Goal: Transaction & Acquisition: Purchase product/service

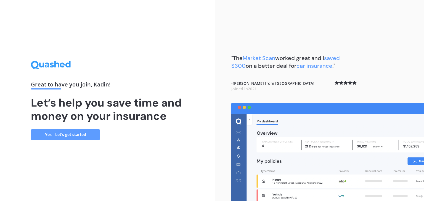
click at [86, 133] on link "Yes - Let’s get started" at bounding box center [65, 134] width 69 height 11
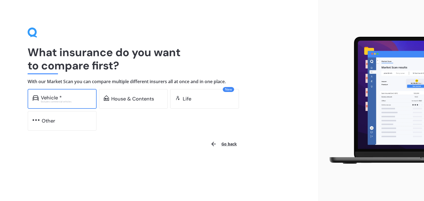
click at [77, 99] on div "Vehicle *" at bounding box center [66, 98] width 51 height 6
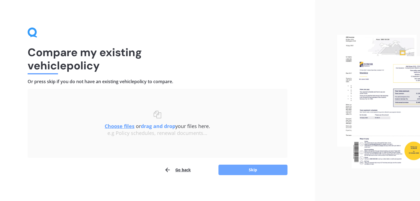
click at [240, 171] on button "Skip" at bounding box center [252, 170] width 69 height 10
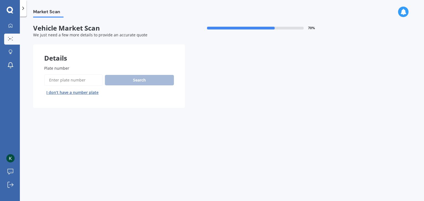
click at [72, 78] on input "Plate number" at bounding box center [73, 81] width 58 height 12
type input "hcm184"
click at [135, 75] on button "Search" at bounding box center [139, 80] width 69 height 10
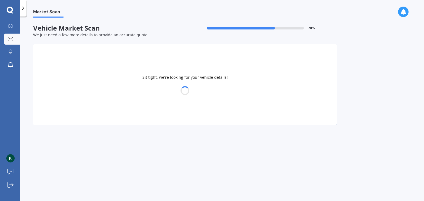
select select "HOLDEN"
select select "[US_STATE]"
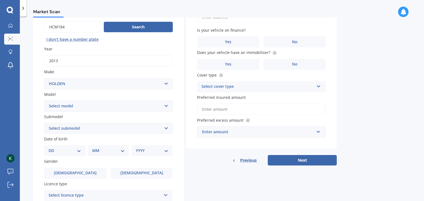
click at [166, 129] on select "Select submodel 2.8 Turbo Diesel 3.0 Turbo Diesel 2WD 3.0 Turbo Diesel 4WD LS L…" at bounding box center [108, 128] width 129 height 11
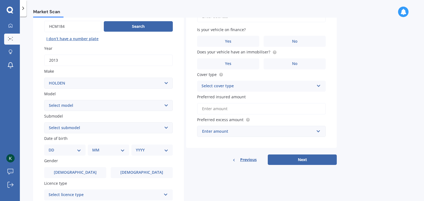
scroll to position [55, 0]
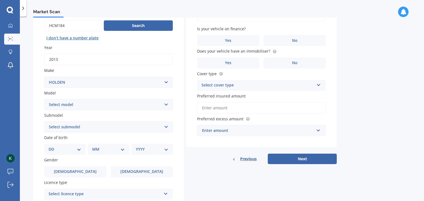
click at [166, 126] on select "Select submodel 2.8 Turbo Diesel 3.0 Turbo Diesel 2WD 3.0 Turbo Diesel 4WD LS L…" at bounding box center [108, 127] width 129 height 11
click at [44, 122] on select "Select submodel 2.8 Turbo Diesel 3.0 Turbo Diesel 2WD 3.0 Turbo Diesel 4WD LS L…" at bounding box center [108, 127] width 129 height 11
click at [168, 129] on select "Select submodel 2.8 Turbo Diesel 3.0 Turbo Diesel 2WD 3.0 Turbo Diesel 4WD LS L…" at bounding box center [108, 127] width 129 height 11
select select "LT 2.8 DIESEL"
click at [44, 122] on select "Select submodel 2.8 Turbo Diesel 3.0 Turbo Diesel 2WD 3.0 Turbo Diesel 4WD LS L…" at bounding box center [108, 127] width 129 height 11
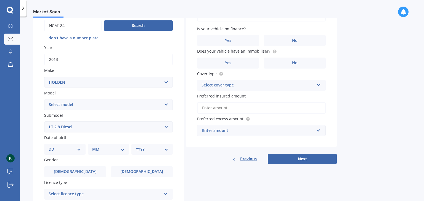
click at [80, 149] on select "DD 01 02 03 04 05 06 07 08 09 10 11 12 13 14 15 16 17 18 19 20 21 22 23 24 25 2…" at bounding box center [65, 150] width 33 height 6
select select "01"
click at [53, 147] on select "DD 01 02 03 04 05 06 07 08 09 10 11 12 13 14 15 16 17 18 19 20 21 22 23 24 25 2…" at bounding box center [65, 150] width 33 height 6
click at [109, 151] on select "MM 01 02 03 04 05 06 07 08 09 10 11 12" at bounding box center [109, 150] width 30 height 6
select select "12"
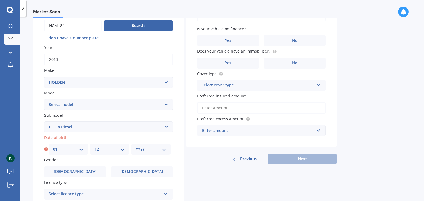
click at [94, 147] on select "MM 01 02 03 04 05 06 07 08 09 10 11 12" at bounding box center [109, 150] width 30 height 6
click at [149, 153] on div "YYYY 2025 2024 2023 2022 2021 2020 2019 2018 2017 2016 2015 2014 2013 2012 2011…" at bounding box center [150, 149] width 39 height 11
click at [150, 150] on select "YYYY 2025 2024 2023 2022 2021 2020 2019 2018 2017 2016 2015 2014 2013 2012 2011…" at bounding box center [151, 150] width 30 height 6
select select "1986"
click at [136, 147] on select "YYYY 2025 2024 2023 2022 2021 2020 2019 2018 2017 2016 2015 2014 2013 2012 2011…" at bounding box center [151, 150] width 30 height 6
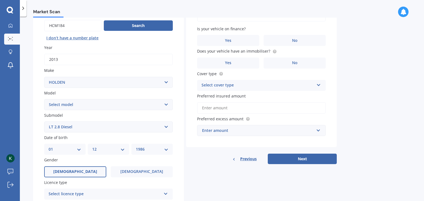
click at [86, 173] on label "[DEMOGRAPHIC_DATA]" at bounding box center [75, 172] width 62 height 11
click at [0, 0] on input "[DEMOGRAPHIC_DATA]" at bounding box center [0, 0] width 0 height 0
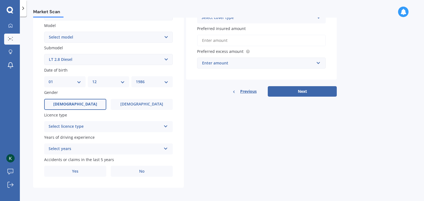
scroll to position [124, 0]
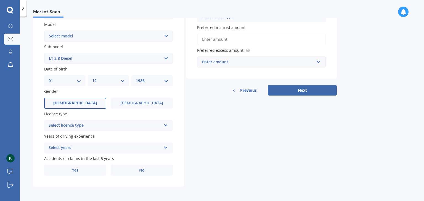
click at [131, 121] on div "Select licence type NZ Full NZ Restricted NZ Learners [GEOGRAPHIC_DATA] [GEOGRA…" at bounding box center [108, 125] width 129 height 11
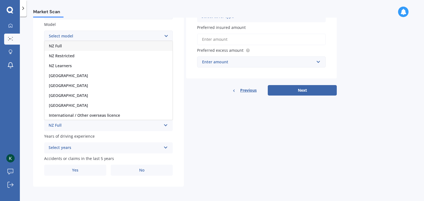
click at [86, 49] on div "NZ Full" at bounding box center [108, 46] width 128 height 10
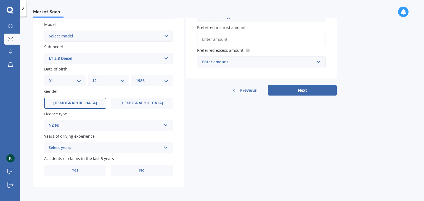
click at [103, 149] on div "Select years" at bounding box center [105, 148] width 113 height 7
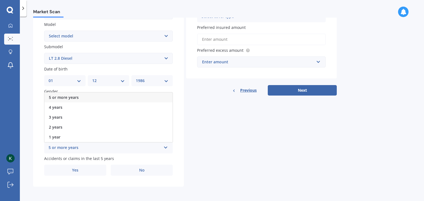
click at [104, 100] on div "5 or more years" at bounding box center [108, 98] width 128 height 10
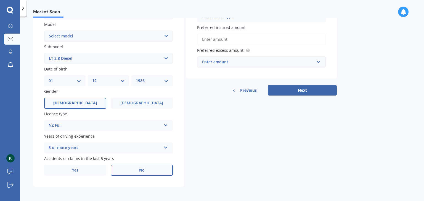
click at [135, 172] on label "No" at bounding box center [142, 170] width 62 height 11
click at [0, 0] on input "No" at bounding box center [0, 0] width 0 height 0
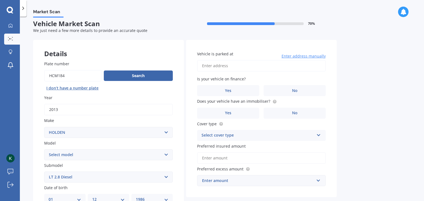
scroll to position [0, 0]
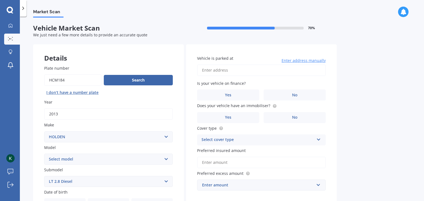
click at [238, 70] on input "Vehicle is parked at" at bounding box center [261, 71] width 129 height 12
type input "2"
type input "flat [STREET_ADDRESS]"
click at [247, 97] on label "Yes" at bounding box center [228, 95] width 62 height 11
click at [0, 0] on input "Yes" at bounding box center [0, 0] width 0 height 0
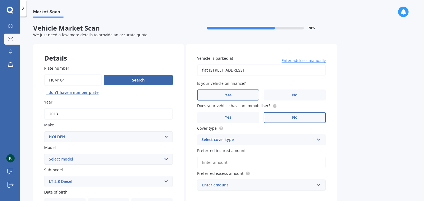
click at [297, 118] on label "No" at bounding box center [295, 117] width 62 height 11
click at [0, 0] on input "No" at bounding box center [0, 0] width 0 height 0
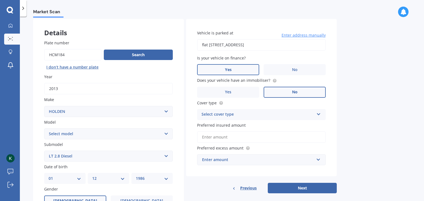
click at [277, 115] on div "Select cover type" at bounding box center [257, 114] width 113 height 7
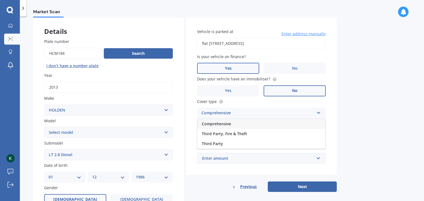
scroll to position [27, 0]
click at [272, 122] on div "Comprehensive" at bounding box center [261, 124] width 128 height 10
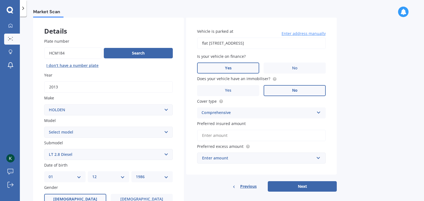
click at [282, 134] on input "Preferred insured amount" at bounding box center [261, 136] width 129 height 12
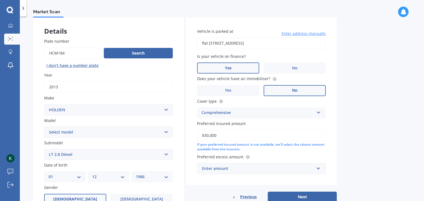
type input "$30,000"
click at [248, 167] on div "Enter amount" at bounding box center [258, 169] width 112 height 6
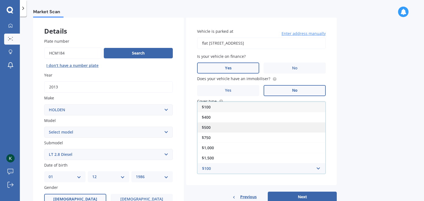
click at [245, 124] on div "$500" at bounding box center [261, 128] width 128 height 10
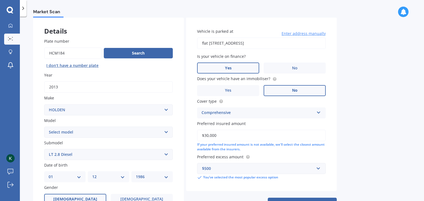
click at [333, 145] on div "Vehicle is parked at [STREET_ADDRESS] Enter address manually Is your vehicle on…" at bounding box center [261, 104] width 151 height 174
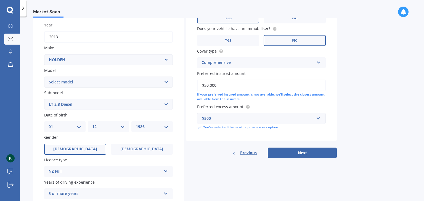
scroll to position [79, 0]
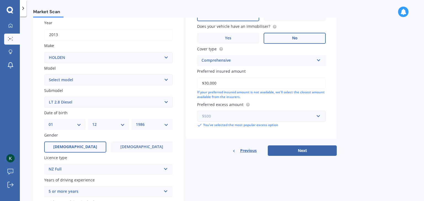
click at [317, 115] on input "text" at bounding box center [260, 116] width 124 height 10
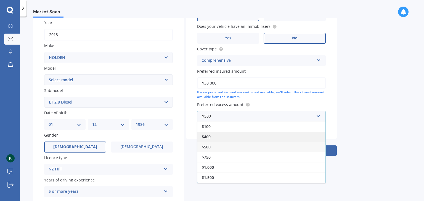
click at [285, 136] on div "$400" at bounding box center [261, 137] width 128 height 10
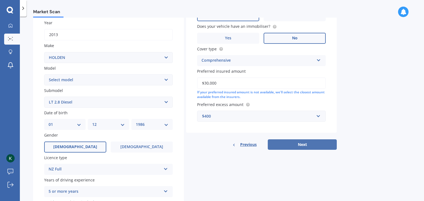
click at [301, 146] on button "Next" at bounding box center [302, 145] width 69 height 10
select select "01"
select select "12"
select select "1986"
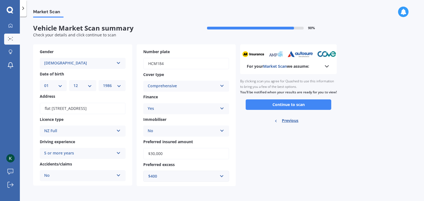
scroll to position [0, 0]
click at [321, 110] on button "Continue to scan" at bounding box center [289, 105] width 86 height 10
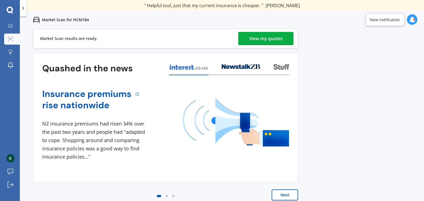
click at [284, 39] on link "View my quotes" at bounding box center [265, 38] width 55 height 13
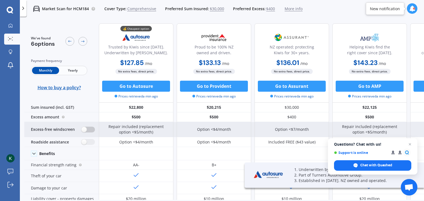
click at [89, 132] on label at bounding box center [88, 130] width 14 height 6
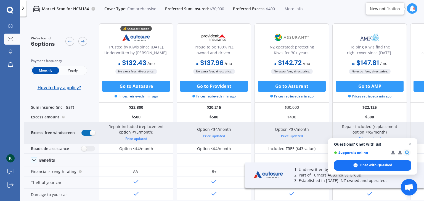
radio input "true"
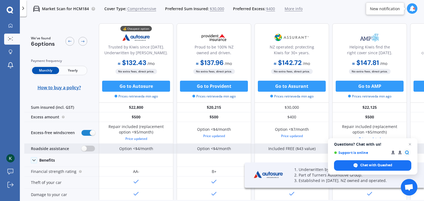
click at [90, 149] on label at bounding box center [88, 149] width 14 height 6
radio input "true"
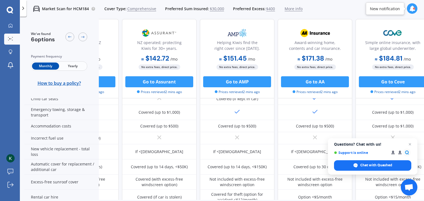
scroll to position [165, 141]
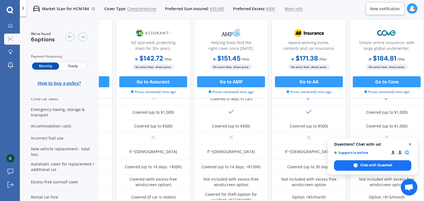
click at [409, 145] on span "Close chat" at bounding box center [409, 144] width 7 height 7
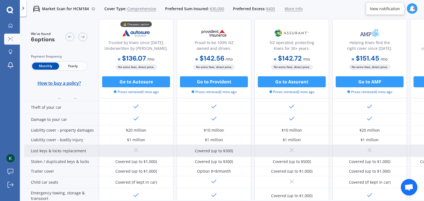
scroll to position [82, 0]
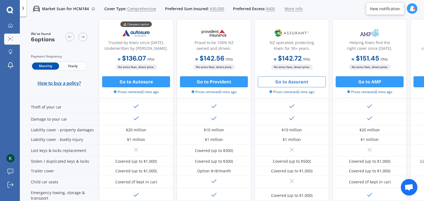
click at [307, 85] on button "Go to Assurant" at bounding box center [292, 81] width 68 height 11
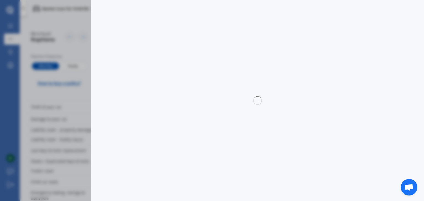
select select "Monthly"
select select "full"
select select "0"
select select "[GEOGRAPHIC_DATA]"
select select "HOLDEN"
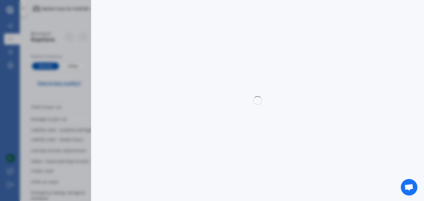
select select "[US_STATE]"
select select "LT 2.8 DIESEL"
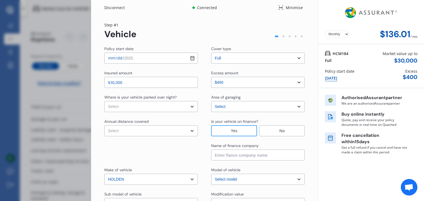
click at [159, 107] on select "Select In a garage On own property On street or road" at bounding box center [151, 106] width 94 height 11
select select "On own property"
click at [104, 101] on select "Select In a garage On own property On street or road" at bounding box center [151, 106] width 94 height 11
click at [154, 130] on select "Select Low (less than 15,000km per year) Average (15,000-30,000km per year) Hig…" at bounding box center [151, 131] width 94 height 11
click at [163, 131] on select "Select Low (less than 15,000km per year) Average (15,000-30,000km per year) Hig…" at bounding box center [151, 131] width 94 height 11
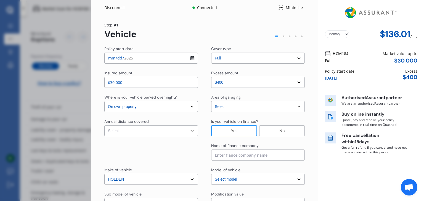
click at [163, 131] on select "Select Low (less than 15,000km per year) Average (15,000-30,000km per year) Hig…" at bounding box center [151, 131] width 94 height 11
select select "20000"
click at [104, 126] on select "Select Low (less than 15,000km per year) Average (15,000-30,000km per year) Hig…" at bounding box center [151, 131] width 94 height 11
click at [177, 153] on div at bounding box center [151, 152] width 94 height 18
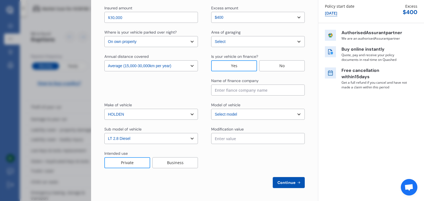
scroll to position [65, 0]
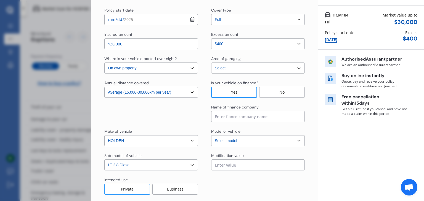
click at [265, 118] on input at bounding box center [258, 116] width 94 height 11
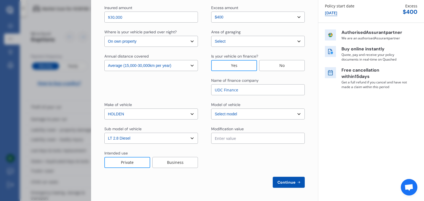
type input "UDC Finance"
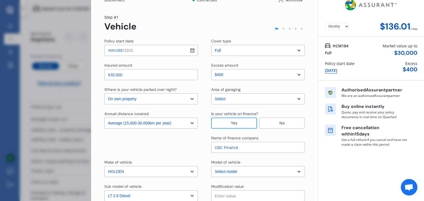
scroll to position [0, 0]
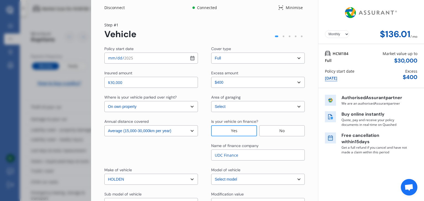
click at [298, 60] on select "Select cover type 3rd Party Full" at bounding box center [258, 58] width 94 height 11
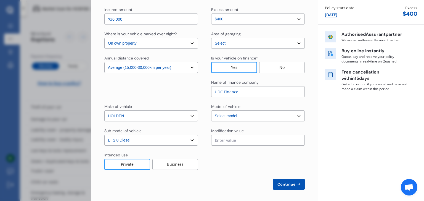
scroll to position [65, 0]
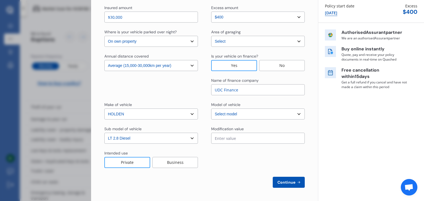
click at [183, 161] on div "Business" at bounding box center [175, 162] width 46 height 11
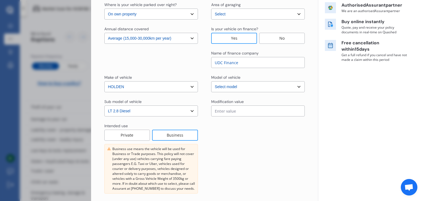
scroll to position [93, 0]
click at [125, 136] on div "Private" at bounding box center [127, 135] width 46 height 11
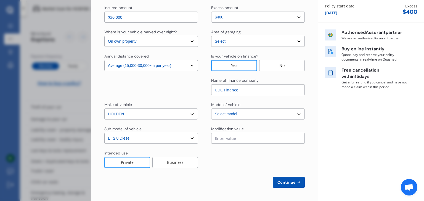
click at [282, 183] on span "Continue" at bounding box center [286, 182] width 20 height 4
select select "Mr"
select select "01"
select select "12"
select select "1986"
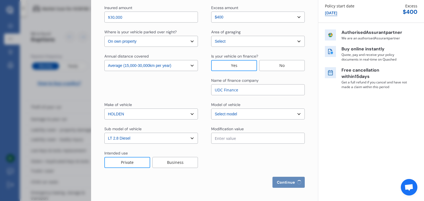
select select "full"
select select "more than 4 years"
select select "[GEOGRAPHIC_DATA]"
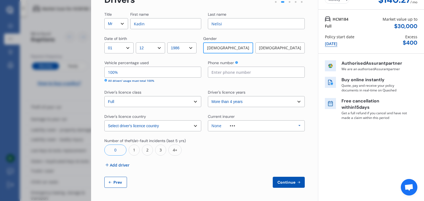
scroll to position [0, 0]
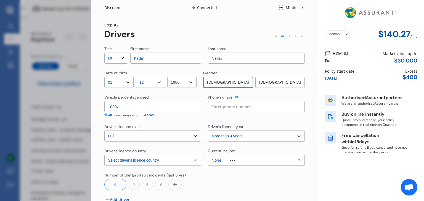
click at [171, 58] on input "Kadin" at bounding box center [165, 58] width 71 height 11
type input "K"
type input "c"
type input "[PERSON_NAME]"
type input "02040110971"
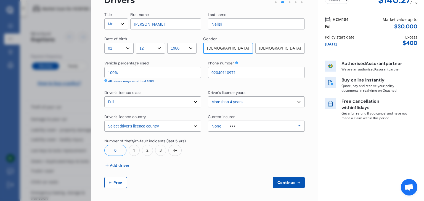
scroll to position [34, 0]
click at [288, 182] on span "Continue" at bounding box center [286, 182] width 20 height 4
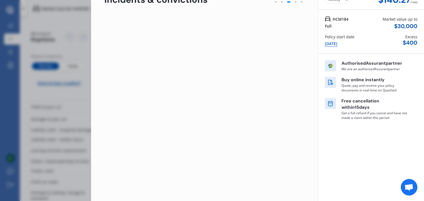
scroll to position [0, 0]
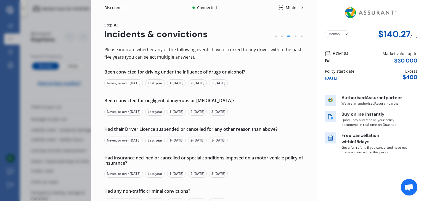
click at [136, 84] on div "Never, or over [DATE]" at bounding box center [123, 83] width 39 height 8
click at [129, 114] on div "Never, or over [DATE]" at bounding box center [123, 112] width 39 height 8
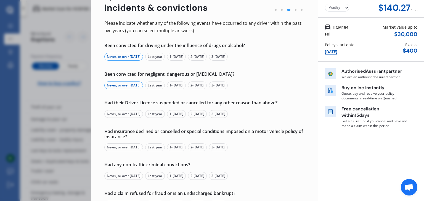
click at [131, 114] on div "Never, or over [DATE]" at bounding box center [123, 114] width 39 height 8
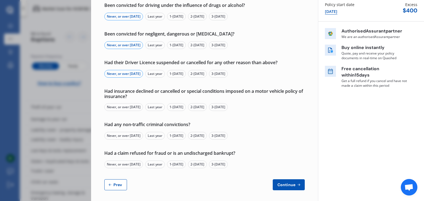
scroll to position [70, 0]
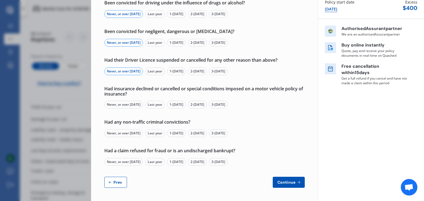
click at [158, 103] on div "Last year" at bounding box center [155, 105] width 20 height 8
click at [131, 135] on div "Never, or over [DATE]" at bounding box center [123, 134] width 39 height 8
click at [137, 164] on div "Never, or over [DATE]" at bounding box center [123, 162] width 39 height 8
click at [291, 182] on span "Continue" at bounding box center [286, 182] width 20 height 4
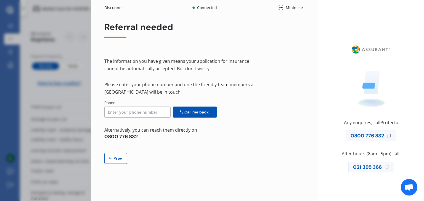
scroll to position [0, 0]
click at [129, 113] on input at bounding box center [137, 112] width 66 height 11
type input "02040110971"
click at [197, 112] on span "Call me back" at bounding box center [196, 112] width 27 height 4
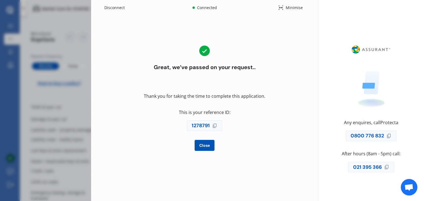
click at [282, 8] on icon at bounding box center [281, 8] width 4 height 4
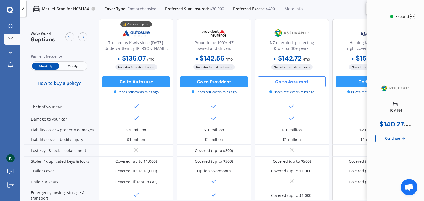
click at [410, 17] on icon at bounding box center [412, 16] width 5 height 7
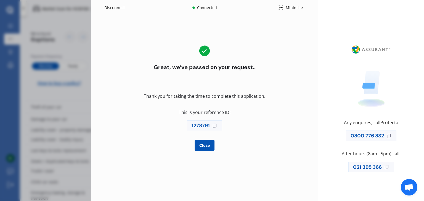
click at [75, 27] on div "Disconnect Connected Minimise Yearly Monthly $140.27 / mo Great, we’ve passed o…" at bounding box center [212, 100] width 424 height 201
click at [207, 145] on span "Close" at bounding box center [204, 145] width 13 height 4
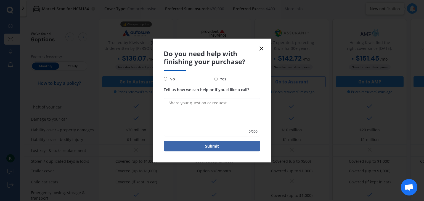
click at [171, 79] on span "No" at bounding box center [171, 79] width 8 height 7
click at [167, 79] on input "No" at bounding box center [166, 79] width 4 height 4
radio input "true"
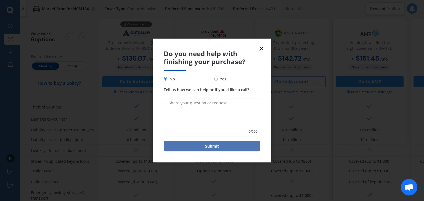
click at [224, 146] on button "Submit" at bounding box center [212, 146] width 97 height 10
click at [225, 116] on textarea "Tell us how we can help or if you'd like a call?" at bounding box center [212, 117] width 97 height 39
type textarea "None"
click at [215, 143] on button "Submit" at bounding box center [212, 146] width 97 height 10
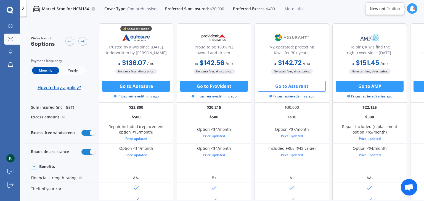
click at [23, 9] on polyline at bounding box center [23, 8] width 1 height 3
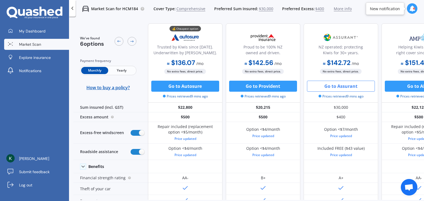
click at [73, 9] on polyline at bounding box center [72, 8] width 1 height 3
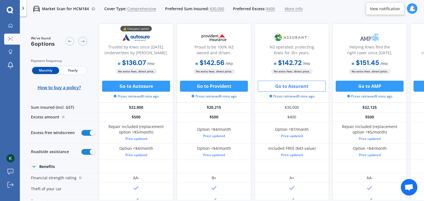
click at [62, 7] on p "Market Scan for HCM184" at bounding box center [65, 9] width 47 height 6
click at [409, 7] on icon at bounding box center [412, 9] width 6 height 6
click at [411, 9] on icon at bounding box center [412, 9] width 6 height 6
click at [12, 27] on icon at bounding box center [11, 25] width 4 height 4
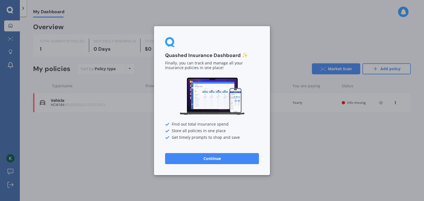
click at [224, 158] on button "Continue" at bounding box center [212, 158] width 94 height 11
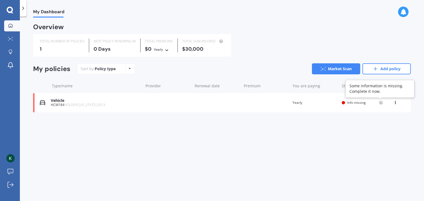
click at [382, 104] on circle at bounding box center [381, 103] width 4 height 4
click at [394, 102] on icon at bounding box center [395, 101] width 4 height 3
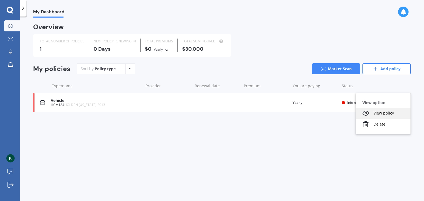
click at [389, 115] on div "View policy" at bounding box center [383, 113] width 55 height 11
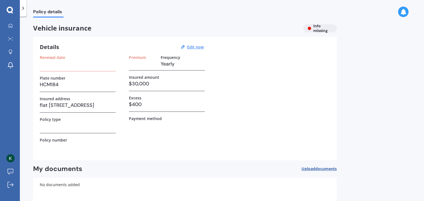
click at [25, 12] on div at bounding box center [23, 8] width 7 height 17
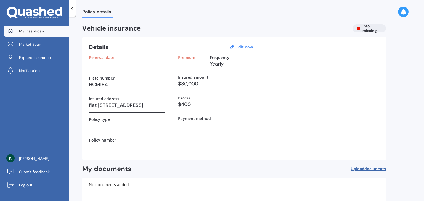
click at [39, 33] on span "My Dashboard" at bounding box center [32, 31] width 26 height 6
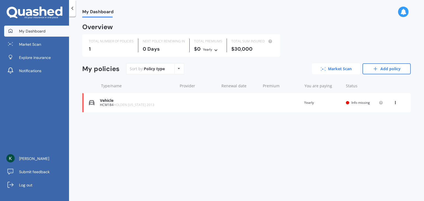
click at [334, 66] on link "Market Scan" at bounding box center [336, 68] width 48 height 11
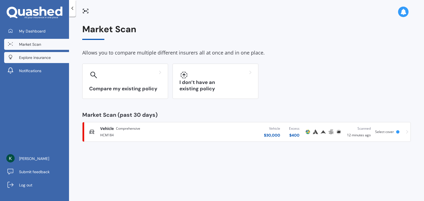
click at [47, 59] on span "Explore insurance" at bounding box center [35, 58] width 32 height 6
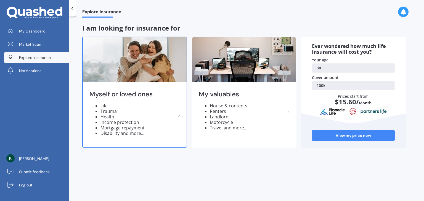
click at [179, 116] on icon at bounding box center [178, 115] width 7 height 7
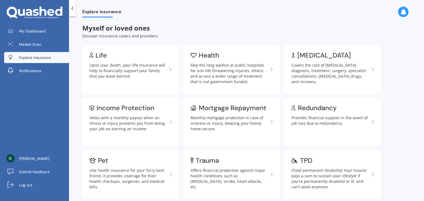
click at [46, 56] on span "Explore insurance" at bounding box center [35, 58] width 32 height 6
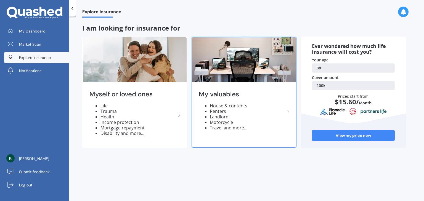
click at [288, 112] on icon at bounding box center [288, 112] width 7 height 7
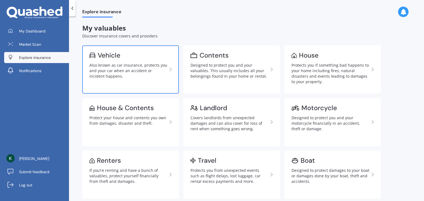
click at [119, 64] on div "Also known as car insurance, protects you and your car when an accident or inci…" at bounding box center [128, 71] width 78 height 17
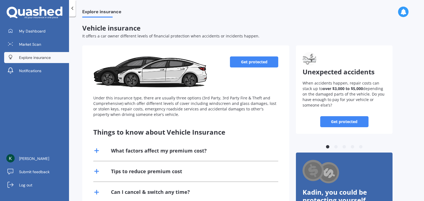
click at [271, 65] on link "Get protected" at bounding box center [254, 62] width 48 height 11
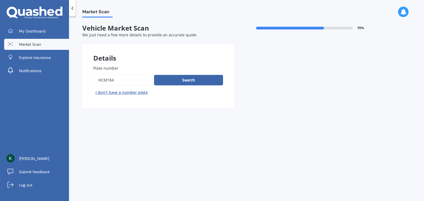
drag, startPoint x: 128, startPoint y: 78, endPoint x: 65, endPoint y: 83, distance: 62.9
click at [65, 83] on div "My Dashboard Market Scan Explore insurance Notifications Kadin Nelisi Submit fe…" at bounding box center [212, 100] width 424 height 201
type input "qph332"
click at [195, 81] on button "Search" at bounding box center [188, 80] width 69 height 10
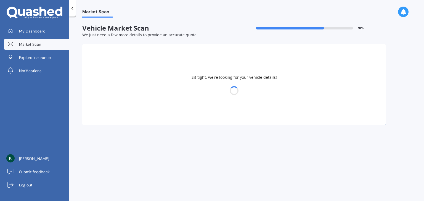
select select "TOYOTA"
select select "WISH"
select select "01"
select select "12"
select select "1986"
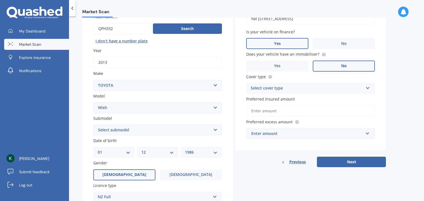
click at [129, 153] on select "DD 01 02 03 04 05 06 07 08 09 10 11 12 13 14 15 16 17 18 19 20 21 22 23 24 25 2…" at bounding box center [114, 153] width 33 height 6
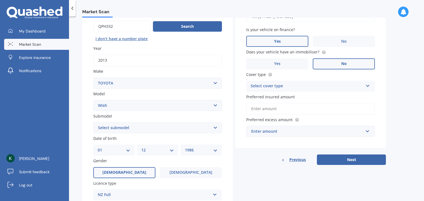
click at [126, 150] on select "DD 01 02 03 04 05 06 07 08 09 10 11 12 13 14 15 16 17 18 19 20 21 22 23 24 25 2…" at bounding box center [114, 150] width 33 height 6
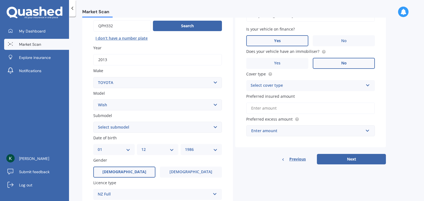
click at [126, 150] on select "DD 01 02 03 04 05 06 07 08 09 10 11 12 13 14 15 16 17 18 19 20 21 22 23 24 25 2…" at bounding box center [114, 150] width 33 height 6
click at [99, 149] on select "DD 01 02 03 04 05 06 07 08 09 10 11 12 13 14 15 16 17 18 19 20 21 22 23 24 25 2…" at bounding box center [114, 150] width 33 height 6
select select "21"
click at [98, 147] on select "DD 01 02 03 04 05 06 07 08 09 10 11 12 13 14 15 16 17 18 19 20 21 22 23 24 25 2…" at bounding box center [114, 150] width 33 height 6
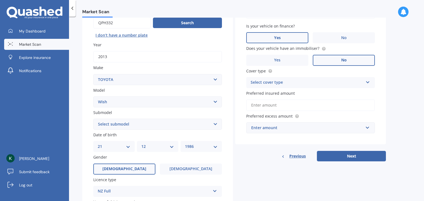
click at [162, 147] on select "MM 01 02 03 04 05 06 07 08 09 10 11 12" at bounding box center [157, 147] width 33 height 6
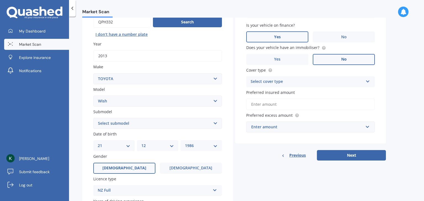
click at [152, 144] on select "MM 01 02 03 04 05 06 07 08 09 10 11 12" at bounding box center [157, 146] width 33 height 6
drag, startPoint x: 147, startPoint y: 148, endPoint x: 146, endPoint y: 112, distance: 35.9
click at [146, 112] on div "Plate number Search I don’t have a number plate Year [DATE] Make Select make AC…" at bounding box center [157, 124] width 151 height 256
select select "09"
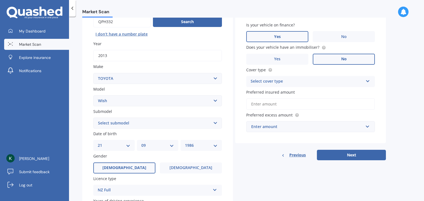
click at [141, 143] on select "MM 01 02 03 04 05 06 07 08 09 10 11 12" at bounding box center [157, 146] width 33 height 6
click at [205, 146] on select "YYYY 2025 2024 2023 2022 2021 2020 2019 2018 2017 2016 2015 2014 2013 2012 2011…" at bounding box center [201, 146] width 33 height 6
select select "1983"
click at [185, 143] on select "YYYY 2025 2024 2023 2022 2021 2020 2019 2018 2017 2016 2015 2014 2013 2012 2011…" at bounding box center [201, 146] width 33 height 6
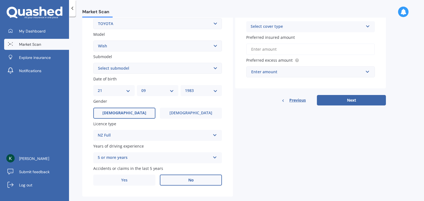
click at [212, 136] on div "NZ Full NZ Full NZ Restricted NZ Learners [GEOGRAPHIC_DATA] [GEOGRAPHIC_DATA] […" at bounding box center [157, 135] width 129 height 11
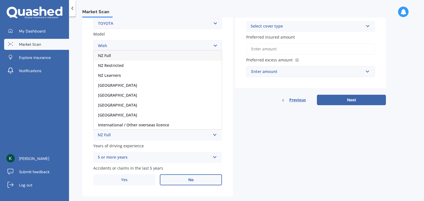
scroll to position [114, 0]
click at [177, 57] on div "NZ Full" at bounding box center [158, 56] width 128 height 10
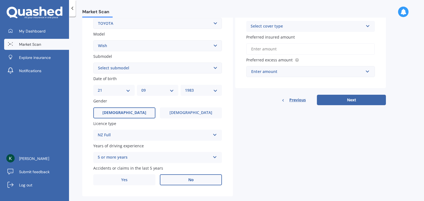
click at [168, 157] on div "5 or more years" at bounding box center [154, 158] width 113 height 7
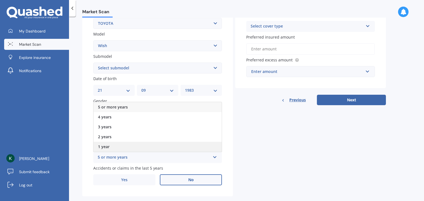
click at [121, 147] on div "1 year" at bounding box center [158, 147] width 128 height 10
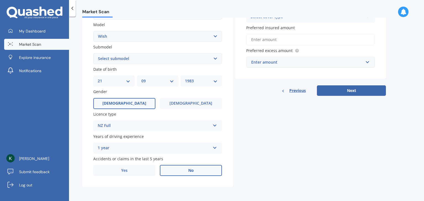
scroll to position [124, 0]
click at [145, 176] on div "Plate number Search I don’t have a number plate Year [DATE] Make Select make AC…" at bounding box center [157, 59] width 151 height 256
click at [146, 171] on label "Yes" at bounding box center [124, 170] width 62 height 11
click at [0, 0] on input "Yes" at bounding box center [0, 0] width 0 height 0
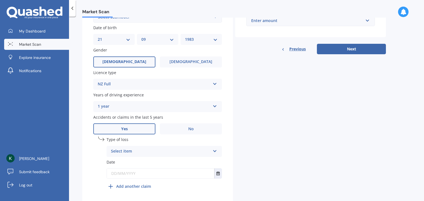
click at [159, 157] on div "Select item At fault accident Not at fault accident" at bounding box center [164, 151] width 115 height 11
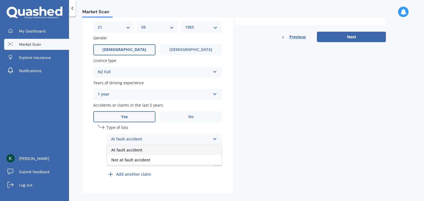
click at [162, 152] on div "At fault accident" at bounding box center [164, 150] width 115 height 10
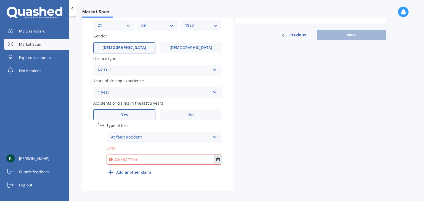
scroll to position [179, 0]
click at [216, 162] on button "Select date" at bounding box center [217, 160] width 7 height 10
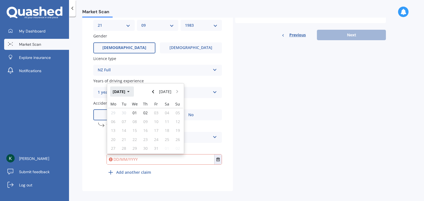
click at [130, 91] on icon "button" at bounding box center [128, 92] width 2 height 4
click at [139, 108] on div "Feb" at bounding box center [136, 109] width 19 height 17
click at [175, 93] on button "Navigate forward" at bounding box center [177, 92] width 7 height 10
click at [165, 118] on span "08" at bounding box center [167, 118] width 4 height 5
type input "[DATE]"
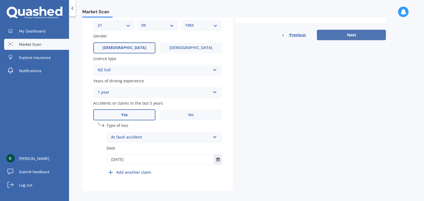
click at [368, 37] on button "Next" at bounding box center [351, 35] width 69 height 10
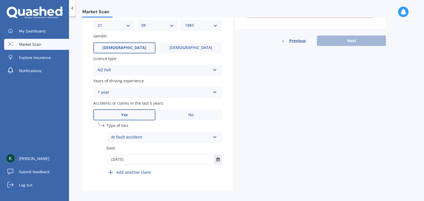
scroll to position [53, 0]
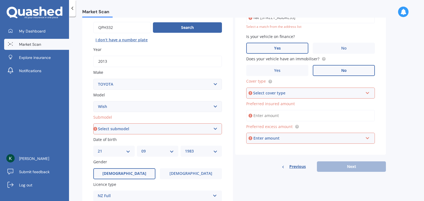
click at [217, 129] on select "Select submodel (All)" at bounding box center [157, 129] width 129 height 11
select select "(ALL)"
click at [93, 124] on select "Select submodel (All)" at bounding box center [157, 129] width 129 height 11
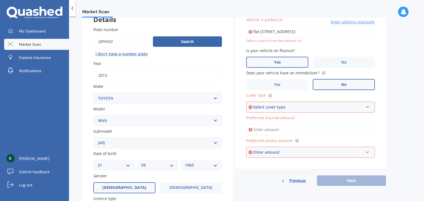
scroll to position [38, 0]
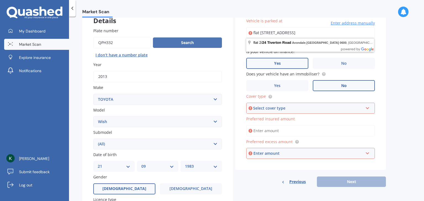
drag, startPoint x: 297, startPoint y: 33, endPoint x: 186, endPoint y: 37, distance: 111.3
click at [186, 37] on div "Details Plate number Search I don’t have a number plate Year [DATE] Make Select…" at bounding box center [234, 170] width 304 height 326
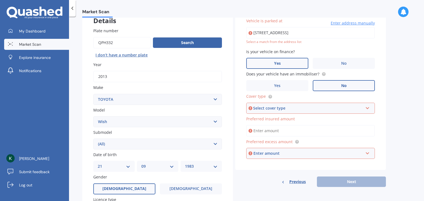
type input "[STREET_ADDRESS]"
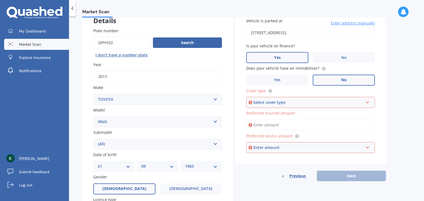
click at [288, 59] on label "Yes" at bounding box center [277, 57] width 62 height 11
click at [0, 0] on input "Yes" at bounding box center [0, 0] width 0 height 0
click at [347, 103] on div "Select cover type" at bounding box center [308, 103] width 110 height 6
click at [300, 115] on div "Comprehensive" at bounding box center [310, 113] width 127 height 10
click at [321, 125] on input "Preferred insured amount" at bounding box center [310, 125] width 129 height 12
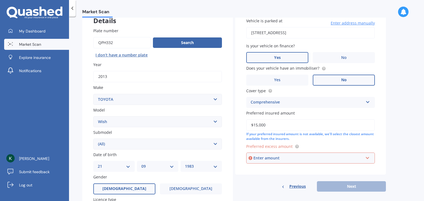
type input "$15,000"
click at [320, 158] on div "Enter amount" at bounding box center [308, 158] width 110 height 6
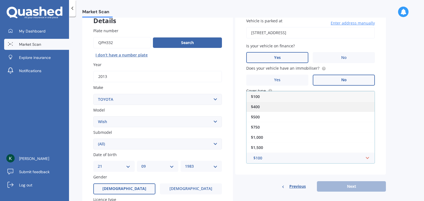
click at [301, 106] on div "$400" at bounding box center [310, 107] width 128 height 10
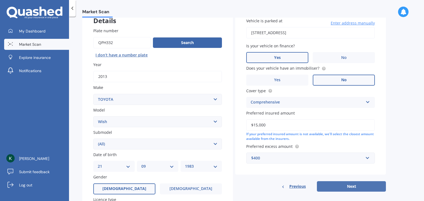
click at [354, 185] on button "Next" at bounding box center [351, 187] width 69 height 10
select select "21"
select select "09"
select select "1983"
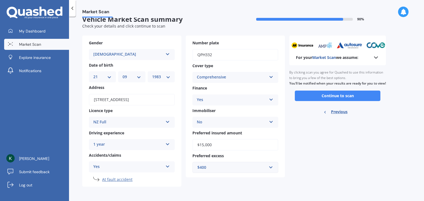
scroll to position [0, 0]
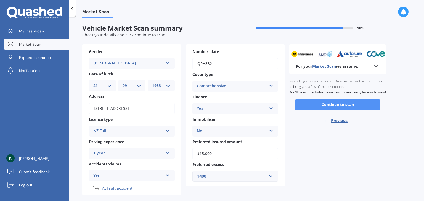
click at [370, 110] on button "Continue to scan" at bounding box center [338, 105] width 86 height 10
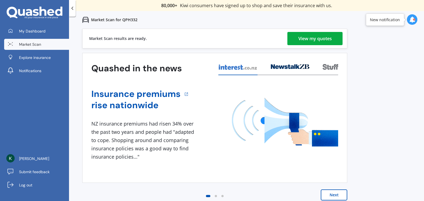
click at [327, 37] on div "View my quotes" at bounding box center [314, 38] width 33 height 13
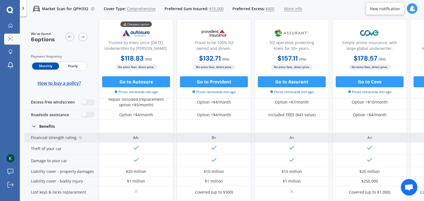
scroll to position [28, 0]
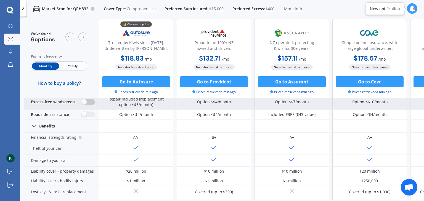
click at [88, 103] on label at bounding box center [88, 102] width 14 height 6
radio input "true"
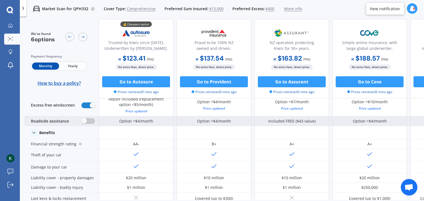
click at [93, 121] on label at bounding box center [88, 121] width 14 height 6
radio input "true"
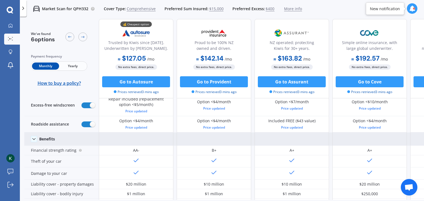
click at [35, 139] on polyline at bounding box center [34, 139] width 3 height 1
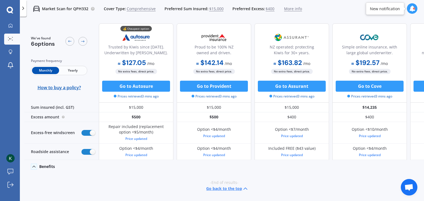
click at [35, 164] on icon at bounding box center [34, 167] width 6 height 6
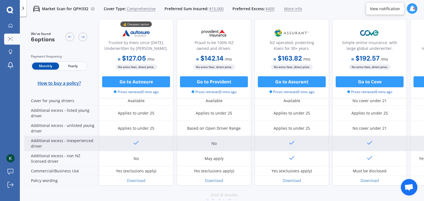
scroll to position [317, 0]
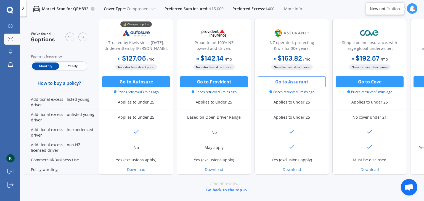
click at [312, 83] on button "Go to Assurant" at bounding box center [292, 81] width 68 height 11
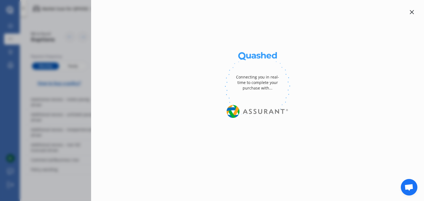
select select "Yearly"
select select "full"
select select "0"
select select "[GEOGRAPHIC_DATA]"
select select "TOYOTA"
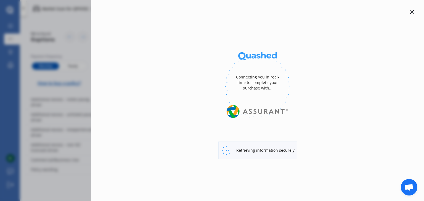
select select "WISH"
select select "(ALL)"
select select "Monthly"
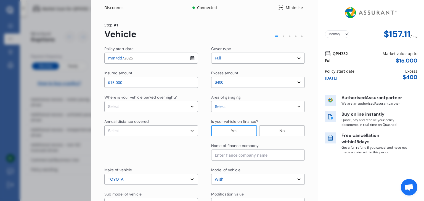
click at [153, 106] on select "Select In a garage On own property On street or road" at bounding box center [151, 106] width 94 height 11
select select "On own property"
click at [104, 101] on select "Select In a garage On own property On street or road" at bounding box center [151, 106] width 94 height 11
click at [146, 129] on select "Select Low (less than 15,000km per year) Average (15,000-30,000km per year) Hig…" at bounding box center [151, 131] width 94 height 11
select select "20000"
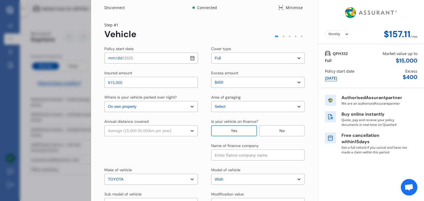
click at [104, 126] on select "Select Low (less than 15,000km per year) Average (15,000-30,000km per year) Hig…" at bounding box center [151, 131] width 94 height 11
click at [158, 155] on div at bounding box center [151, 152] width 94 height 18
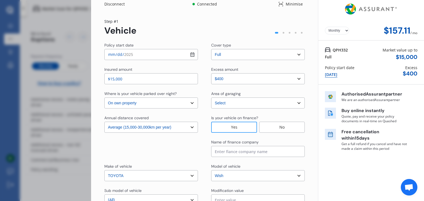
scroll to position [0, 0]
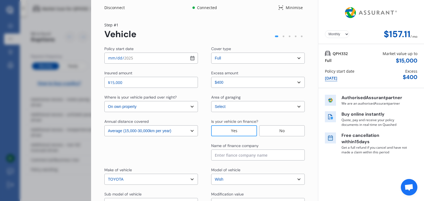
click at [275, 157] on input at bounding box center [258, 155] width 94 height 11
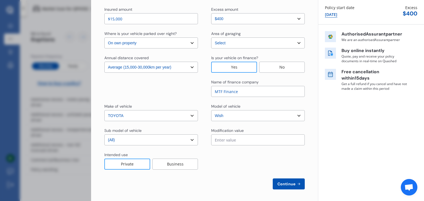
scroll to position [65, 0]
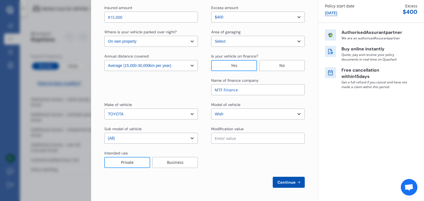
type input "MTF Finance"
click at [297, 183] on icon at bounding box center [298, 182] width 5 height 4
select select "Mr"
select select "21"
select select "09"
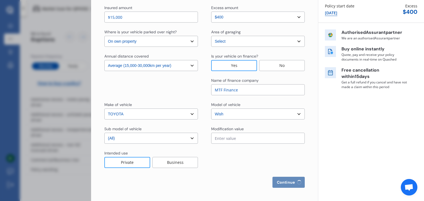
select select "1983"
select select "full"
select select "less than 1 year"
select select "[GEOGRAPHIC_DATA]"
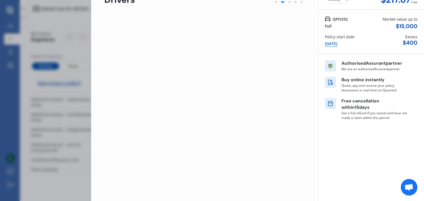
scroll to position [0, 0]
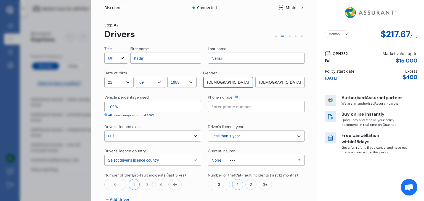
drag, startPoint x: 162, startPoint y: 60, endPoint x: 117, endPoint y: 64, distance: 44.9
click at [117, 64] on div "Title Select Mr Mrs Miss Ms Dr First name [PERSON_NAME] Last name Nelisi Date o…" at bounding box center [204, 134] width 200 height 177
type input "[PERSON_NAME]"
type input "Tauevihi"
click at [241, 107] on input at bounding box center [256, 106] width 97 height 11
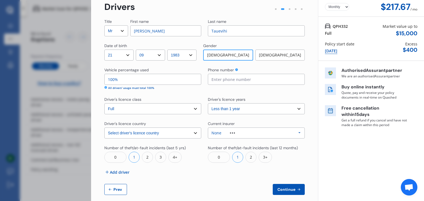
scroll to position [28, 0]
click at [235, 78] on input at bounding box center [256, 79] width 97 height 11
type input "02102708285"
click at [296, 152] on div "0 1 2 3+" at bounding box center [256, 157] width 97 height 11
click at [292, 109] on select "Select driver's licence years Less than 1 year 1-2 years 2-4 years More than 4 …" at bounding box center [256, 108] width 97 height 11
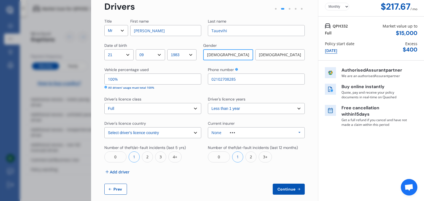
click at [292, 109] on select "Select driver's licence years Less than 1 year 1-2 years 2-4 years More than 4 …" at bounding box center [256, 108] width 97 height 11
click at [285, 191] on span "Continue" at bounding box center [286, 189] width 20 height 4
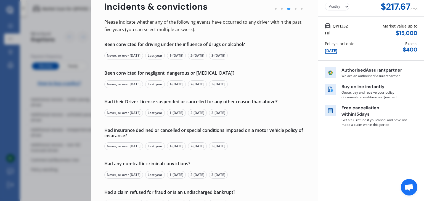
scroll to position [0, 0]
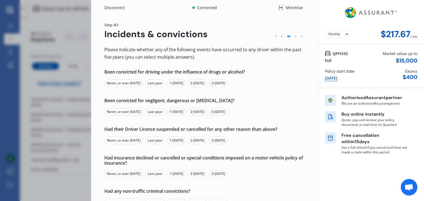
click at [131, 82] on div "Never, or over [DATE]" at bounding box center [123, 83] width 39 height 8
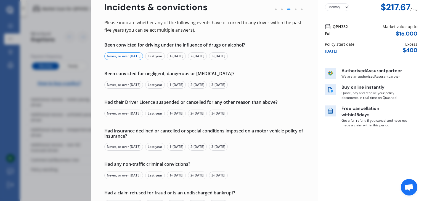
scroll to position [27, 0]
click at [137, 85] on div "Never, or over [DATE]" at bounding box center [123, 85] width 39 height 8
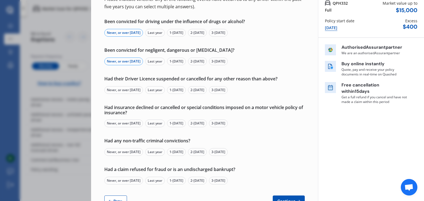
click at [120, 90] on div "Never, or over [DATE]" at bounding box center [123, 90] width 39 height 8
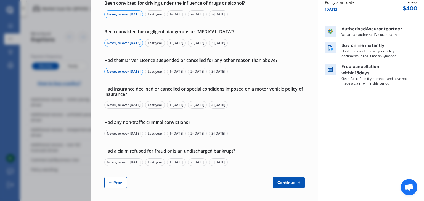
scroll to position [70, 0]
click at [161, 104] on div "Last year" at bounding box center [155, 105] width 20 height 8
click at [135, 134] on div "Never, or over [DATE]" at bounding box center [123, 134] width 39 height 8
click at [139, 164] on div "Never, or over [DATE]" at bounding box center [123, 162] width 39 height 8
click at [287, 183] on span "Continue" at bounding box center [286, 182] width 20 height 4
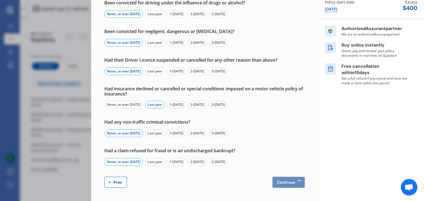
scroll to position [0, 0]
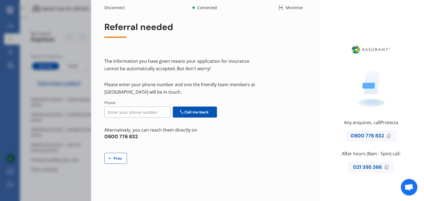
click at [148, 114] on input at bounding box center [137, 112] width 66 height 11
type input "02102708285"
click at [206, 111] on span "Call me back" at bounding box center [196, 112] width 27 height 4
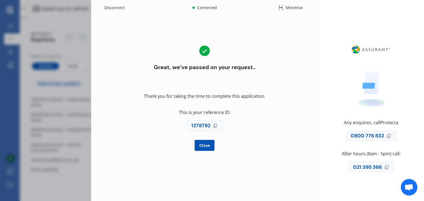
click at [205, 146] on span "Close" at bounding box center [204, 145] width 13 height 4
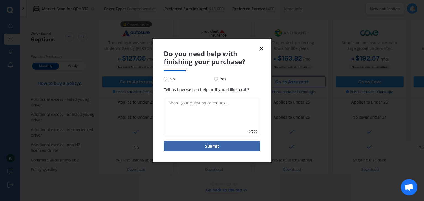
click at [216, 79] on input "Yes" at bounding box center [216, 79] width 4 height 4
radio input "true"
click at [204, 104] on textarea "Tell us how we can help or if you'd like a call?" at bounding box center [212, 117] width 97 height 39
type textarea "3"
type textarea "P"
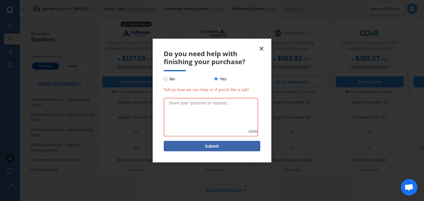
click at [205, 110] on textarea "Tell us how we can help or if you'd like a call?" at bounding box center [211, 117] width 94 height 39
click at [173, 81] on span "No" at bounding box center [171, 79] width 8 height 7
click at [167, 81] on input "No" at bounding box center [166, 79] width 4 height 4
radio input "true"
click at [178, 107] on textarea "Tell us how we can help or if you'd like a call?" at bounding box center [211, 117] width 94 height 39
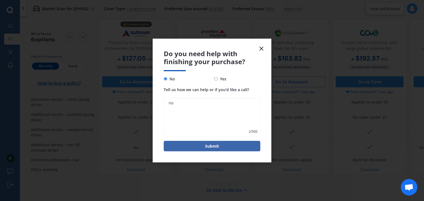
type textarea "n"
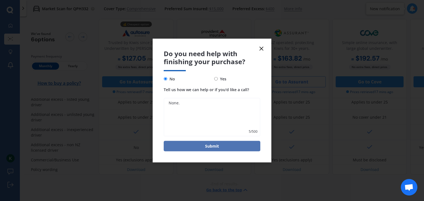
type textarea "None."
click at [215, 142] on button "Submit" at bounding box center [212, 146] width 97 height 10
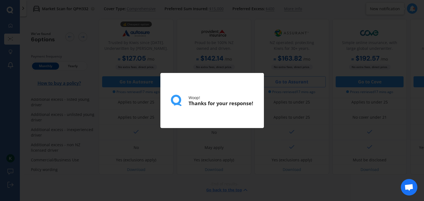
click at [99, 65] on div "Woop! Thanks for your response!" at bounding box center [212, 100] width 424 height 201
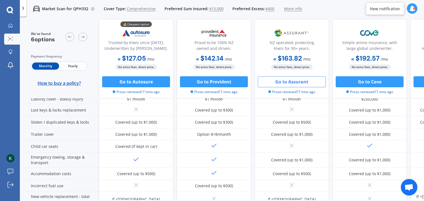
scroll to position [121, 0]
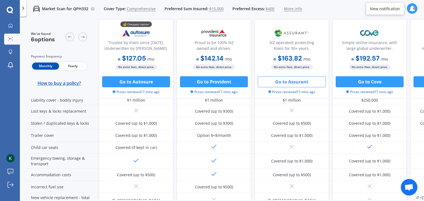
click at [412, 10] on icon at bounding box center [412, 9] width 6 height 6
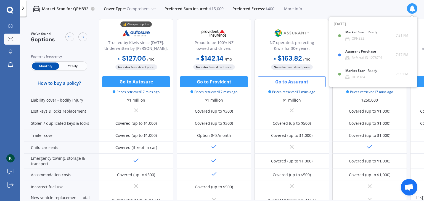
click at [412, 11] on icon at bounding box center [412, 9] width 6 height 6
